Goal: Task Accomplishment & Management: Use online tool/utility

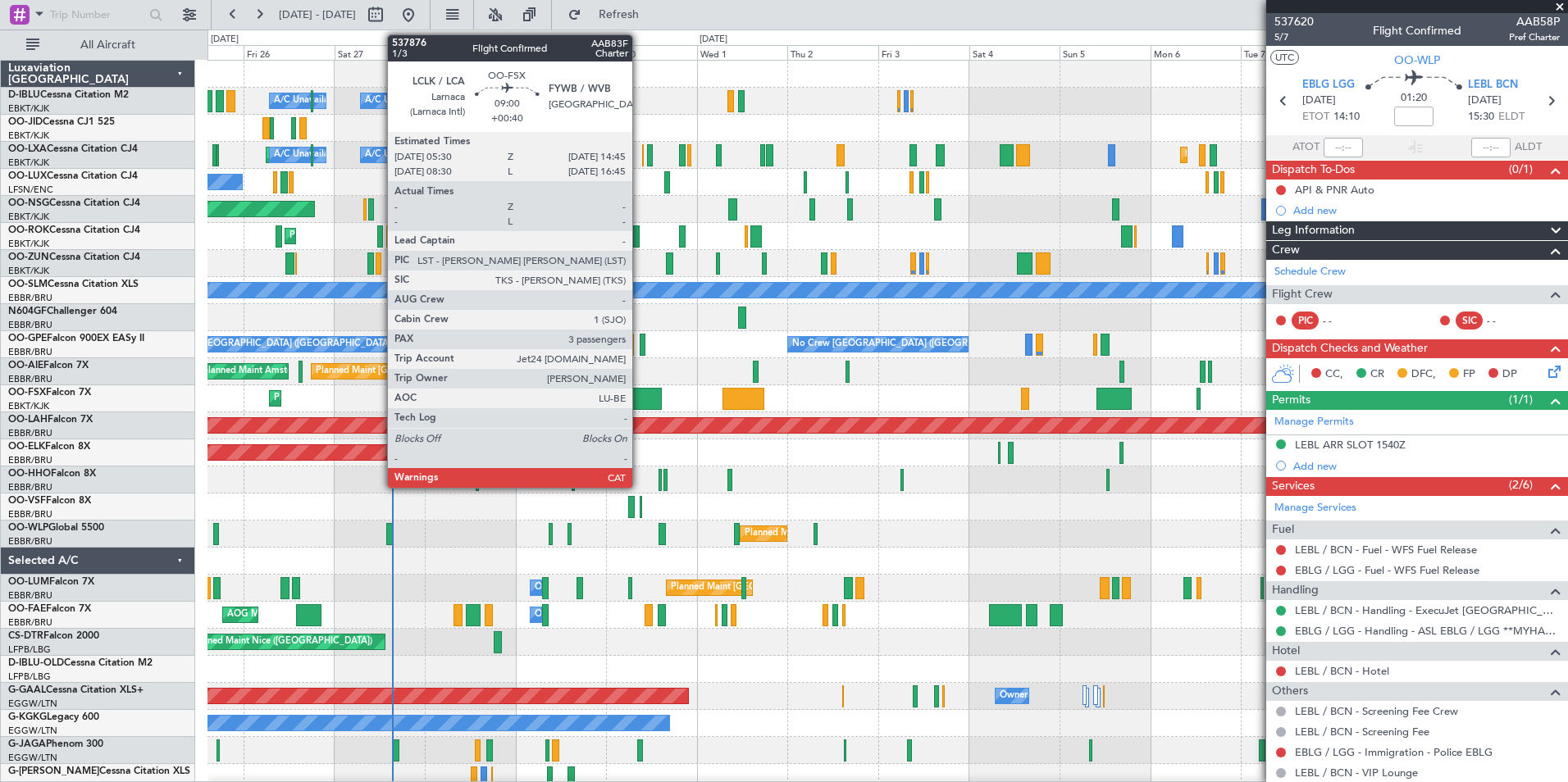
click at [639, 395] on div at bounding box center [644, 399] width 35 height 22
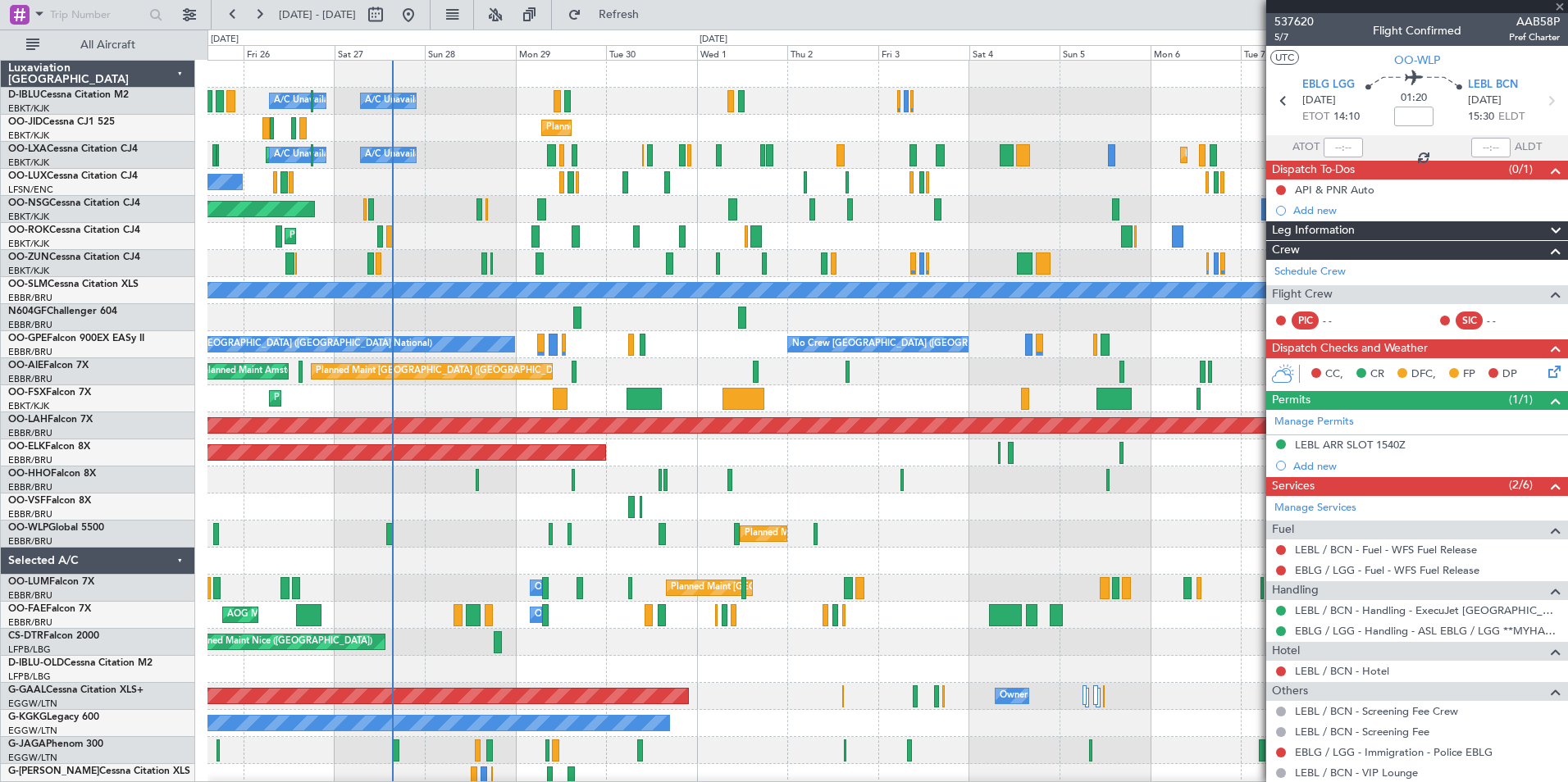
type input "+00:40"
type input "3"
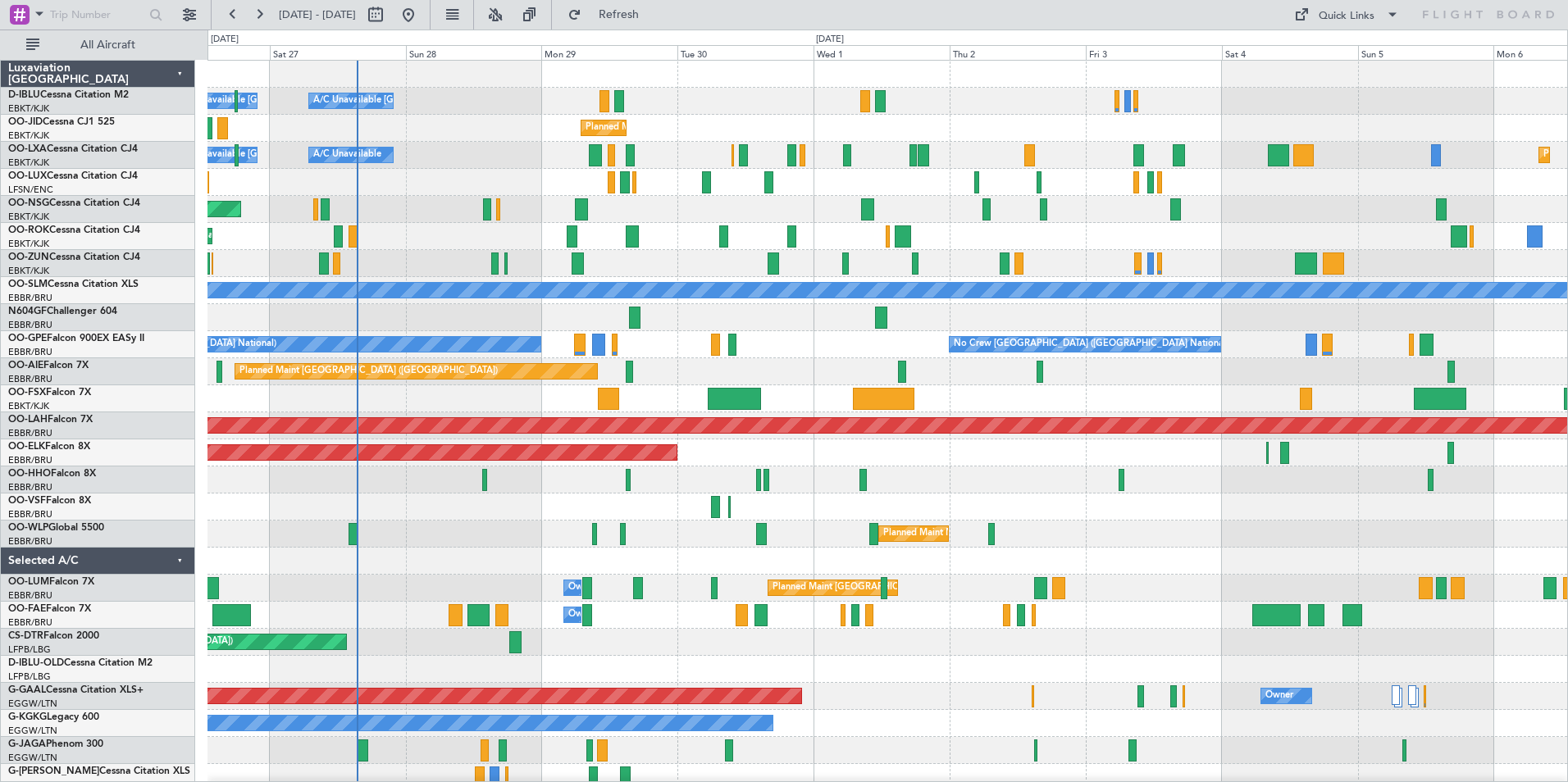
click at [517, 611] on div "A/C Unavailable [GEOGRAPHIC_DATA] ([GEOGRAPHIC_DATA] National) A/C Unavailable …" at bounding box center [887, 601] width 1359 height 1082
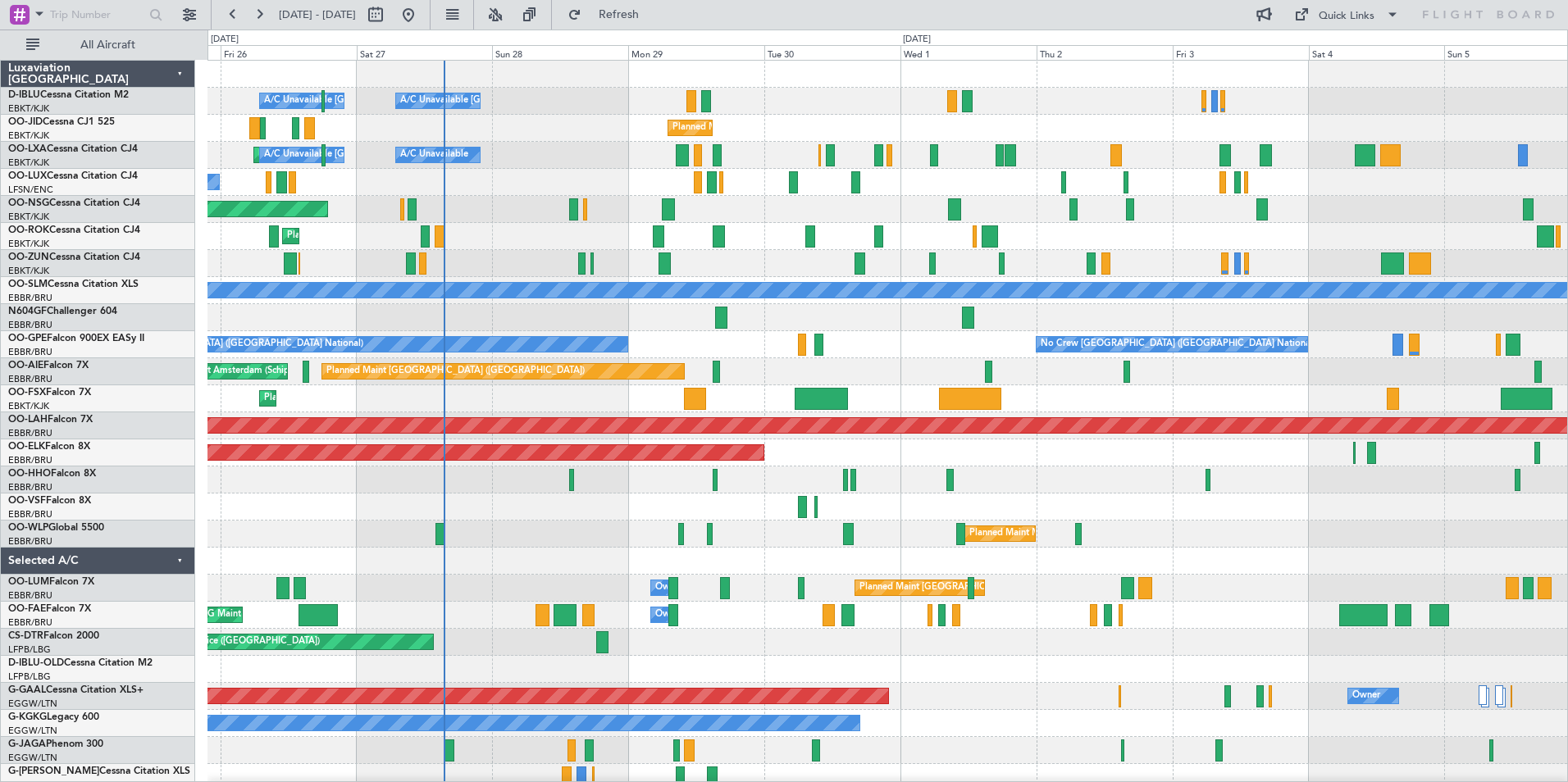
click at [524, 560] on div "A/C Unavailable Brussels (Brussels National) A/C Unavailable Kortrijk-Wevelgem …" at bounding box center [887, 601] width 1359 height 1082
